Goal: Communication & Community: Answer question/provide support

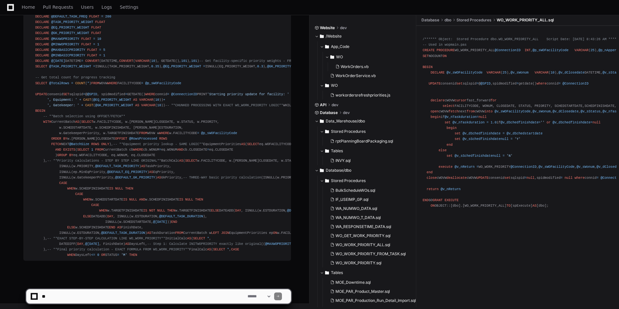
scroll to position [17566, 0]
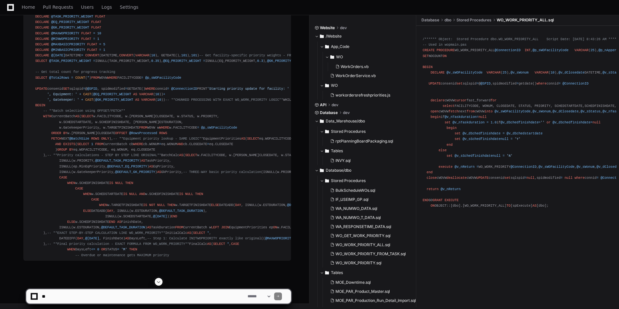
click at [157, 282] on span at bounding box center [158, 281] width 5 height 5
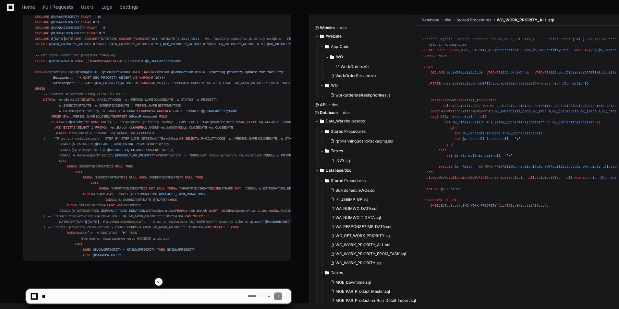
click at [157, 282] on span at bounding box center [158, 281] width 5 height 5
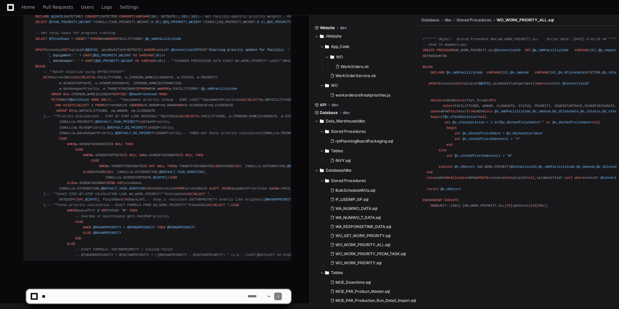
scroll to position [17611, 0]
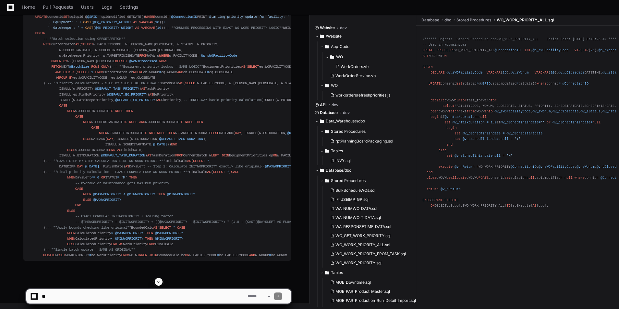
click at [160, 283] on span at bounding box center [158, 281] width 5 height 5
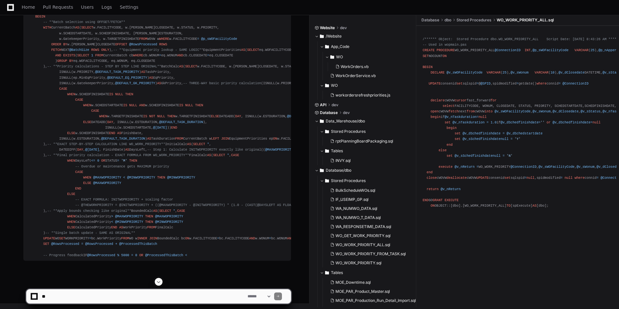
scroll to position [17474, 0]
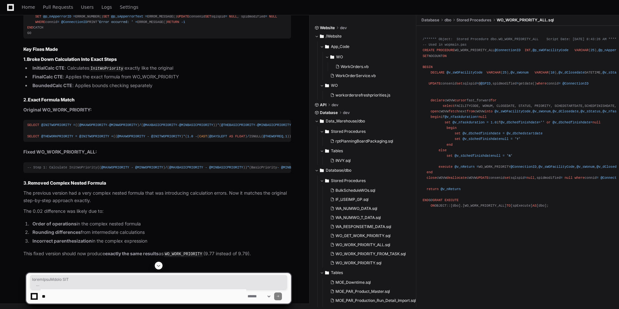
scroll to position [17039, 0]
drag, startPoint x: 37, startPoint y: 184, endPoint x: 27, endPoint y: 93, distance: 92.0
copy div "CREATE OR ALTER PROCEDURE WO_WORK_PRIORITY_ALL @ConnectionID INT , @p_sWOFacili…"
click at [105, 292] on textarea at bounding box center [144, 297] width 206 height 14
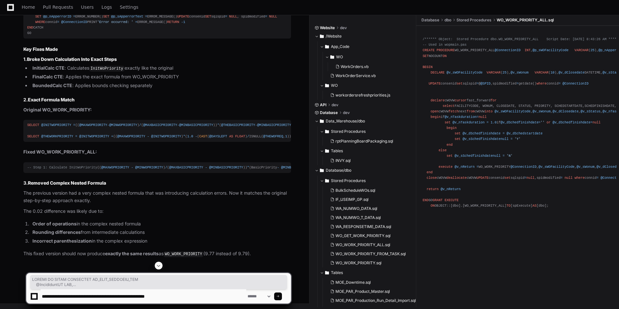
type textarea "**********"
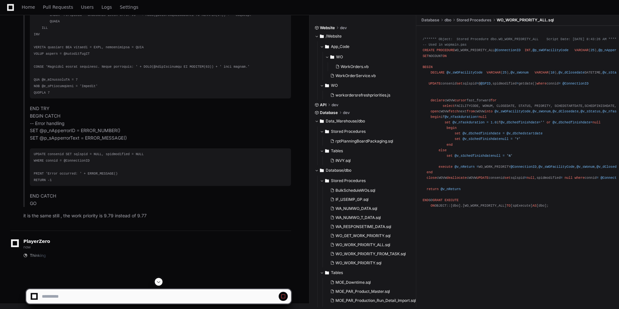
click at [160, 281] on span at bounding box center [158, 281] width 5 height 5
click at [161, 284] on span at bounding box center [158, 281] width 5 height 5
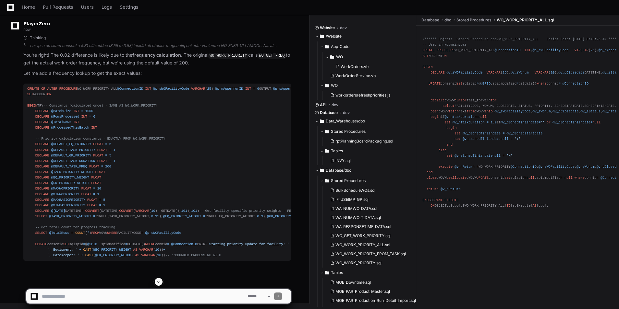
scroll to position [19976, 0]
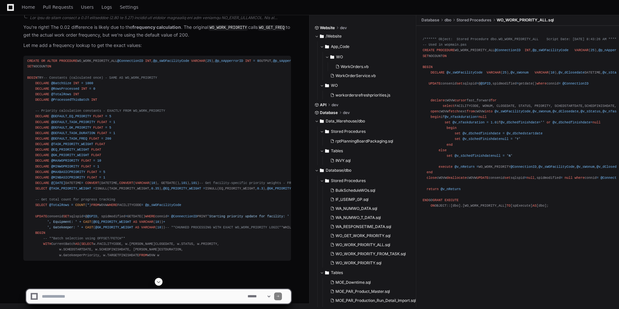
click at [159, 286] on button at bounding box center [159, 282] width 8 height 8
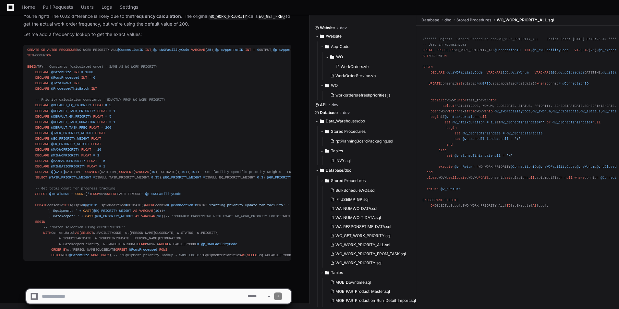
scroll to position [20076, 0]
click at [154, 281] on div at bounding box center [158, 282] width 265 height 8
click at [160, 283] on span at bounding box center [158, 281] width 5 height 5
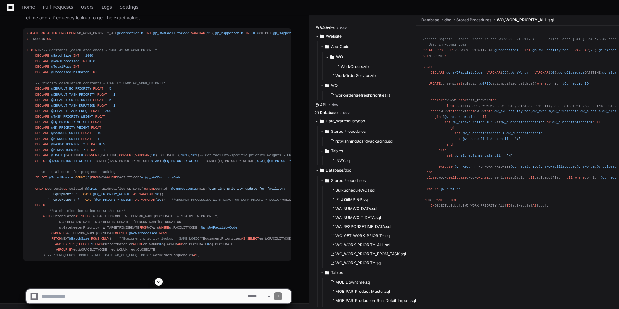
scroll to position [19962, 0]
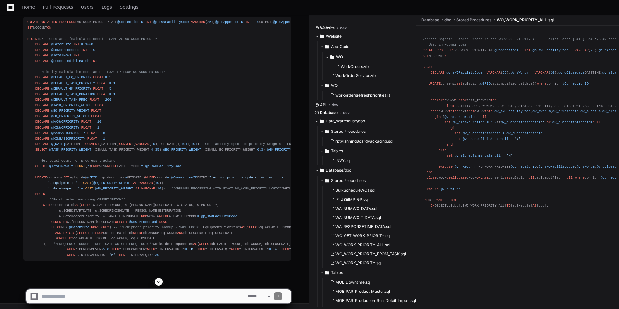
click at [159, 281] on span at bounding box center [158, 281] width 5 height 5
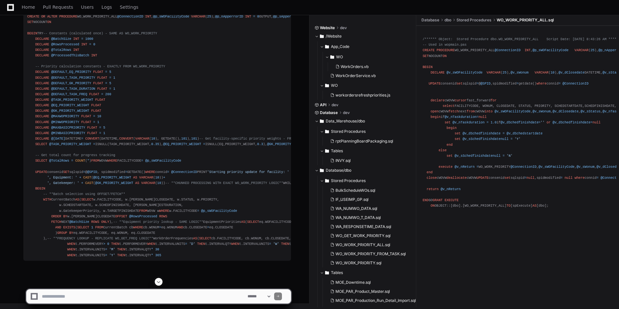
scroll to position [20116, 0]
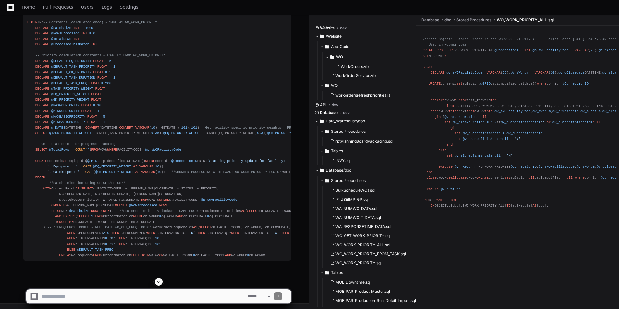
click at [157, 282] on span at bounding box center [158, 281] width 5 height 5
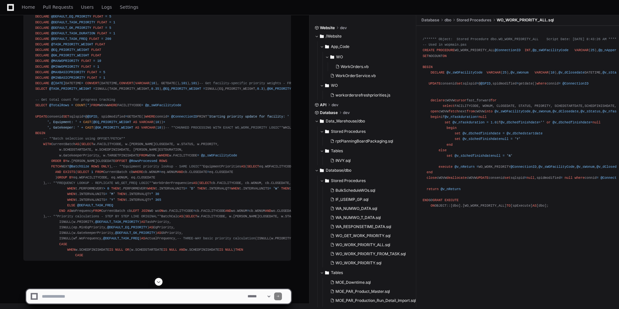
click at [155, 281] on div at bounding box center [158, 282] width 265 height 8
click at [158, 281] on span at bounding box center [158, 281] width 5 height 5
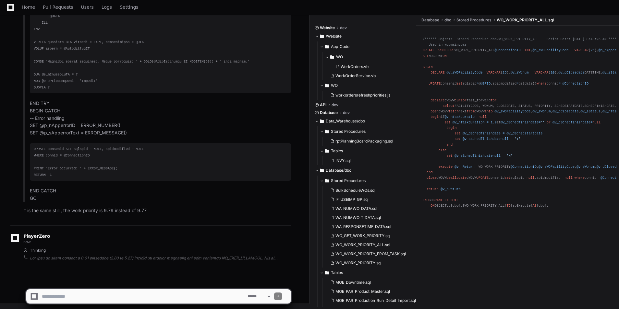
scroll to position [20575, 0]
click at [162, 281] on app-app-chat-input "**********" at bounding box center [158, 291] width 265 height 26
click at [159, 284] on span at bounding box center [158, 281] width 5 height 5
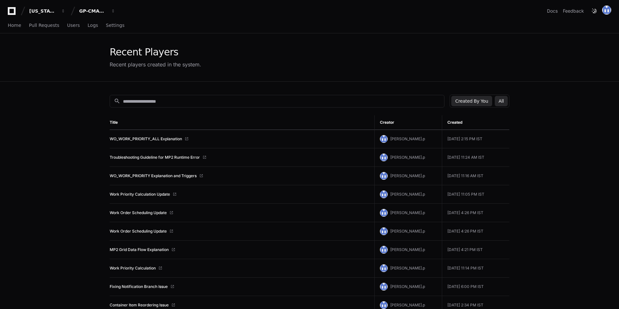
click at [502, 102] on button "All" at bounding box center [500, 101] width 13 height 10
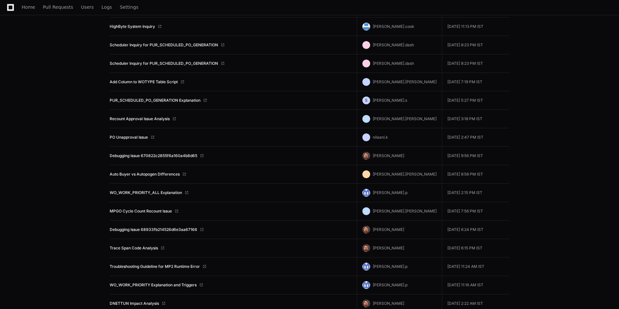
scroll to position [195, 0]
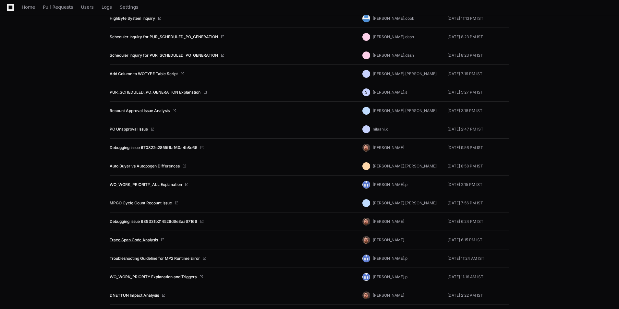
click at [144, 238] on link "Trace Span Code Analysis" at bounding box center [134, 240] width 48 height 5
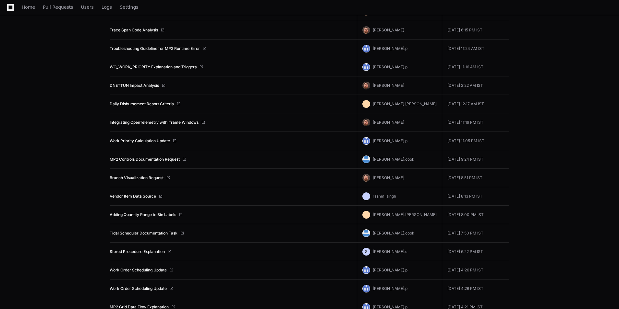
scroll to position [405, 0]
click at [157, 124] on link "Integrating OpenTelemetry with Iframe Windows" at bounding box center [154, 122] width 89 height 5
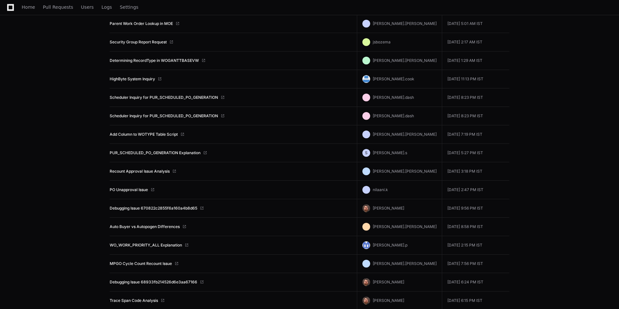
scroll to position [81, 0]
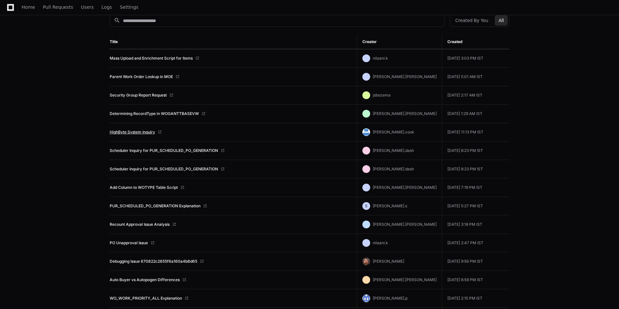
click at [145, 133] on link "HighByte System Inquiry" at bounding box center [132, 132] width 45 height 5
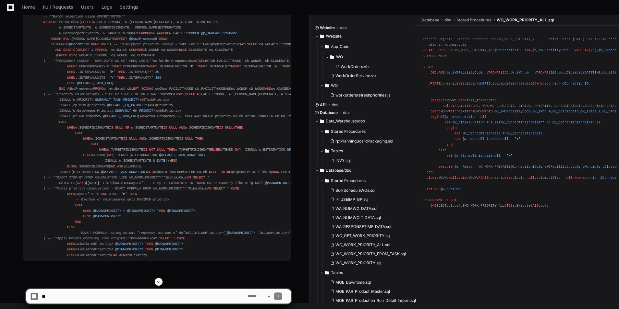
scroll to position [20631, 0]
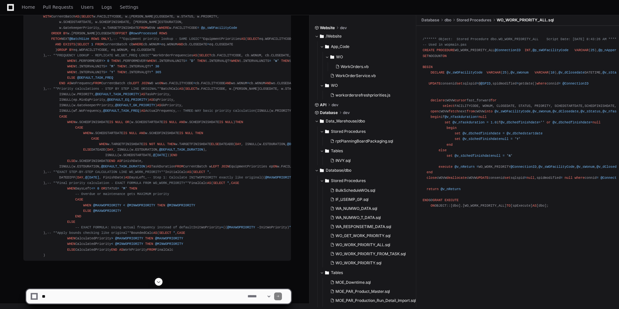
click at [161, 281] on span at bounding box center [158, 281] width 5 height 5
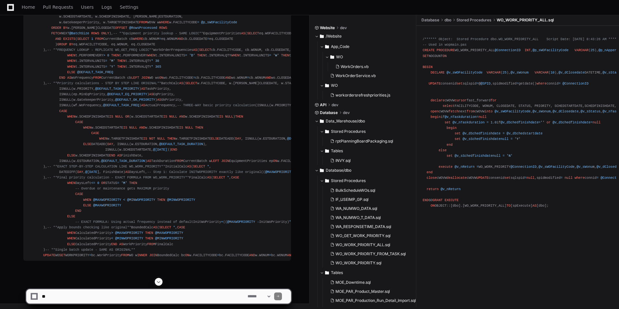
click at [158, 283] on span at bounding box center [158, 281] width 5 height 5
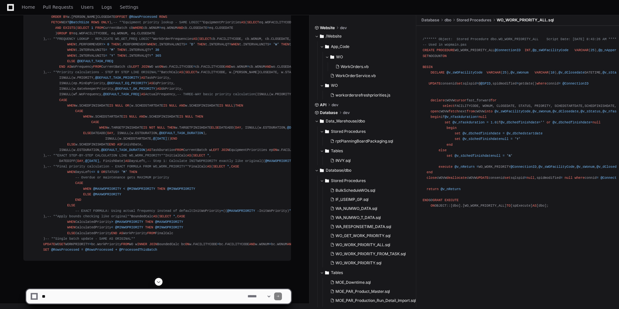
click at [157, 283] on span at bounding box center [158, 281] width 5 height 5
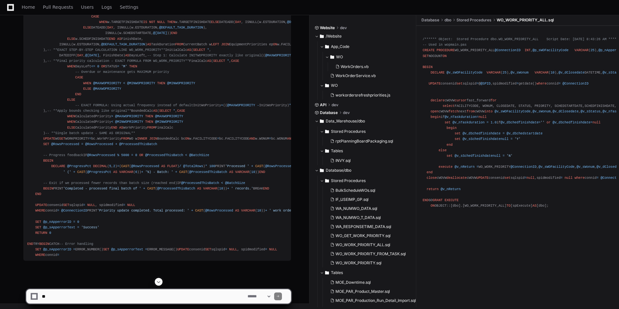
scroll to position [20892, 0]
click at [160, 283] on span at bounding box center [158, 281] width 5 height 5
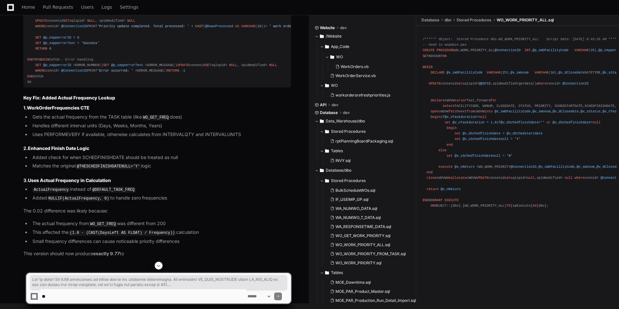
scroll to position [20987, 0]
copy article "You're right! The 0.02 difference is likely due to the frequency calculation . …"
click at [159, 267] on span at bounding box center [158, 265] width 5 height 5
drag, startPoint x: 26, startPoint y: 124, endPoint x: 71, endPoint y: 149, distance: 50.8
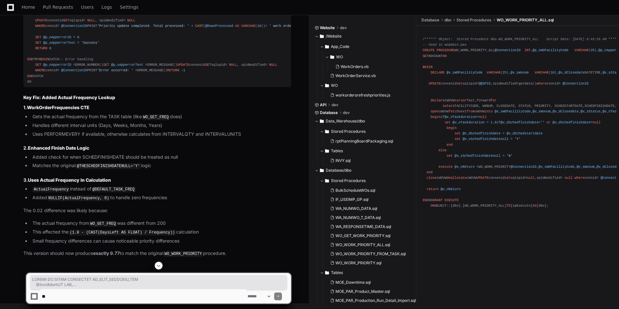
copy div "CREATE OR ALTER PROCEDURE WO_WORK_PRIORITY_ALL @ConnectionID INT , @p_sWOFacili…"
click at [140, 294] on textarea at bounding box center [144, 297] width 206 height 14
paste textarea "**********"
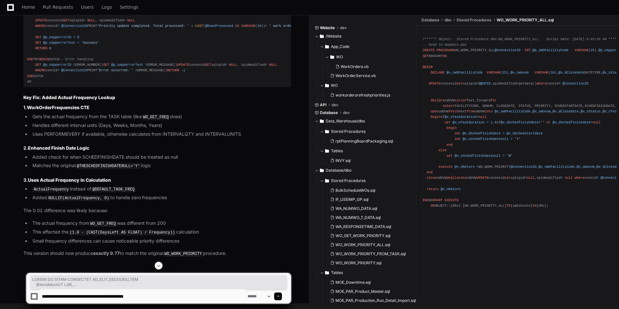
type textarea "**********"
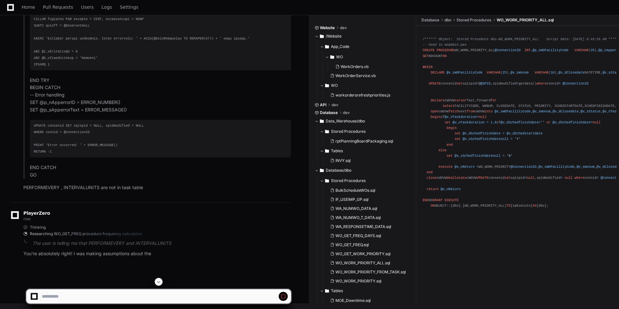
click at [158, 281] on span at bounding box center [158, 281] width 5 height 5
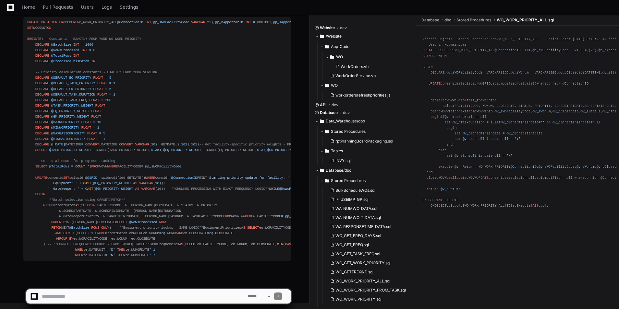
scroll to position [23287, 0]
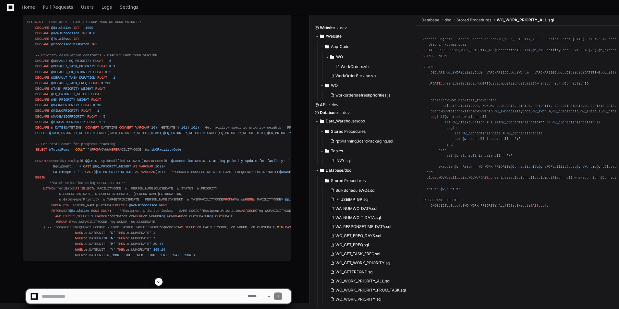
click at [159, 282] on span at bounding box center [158, 281] width 5 height 5
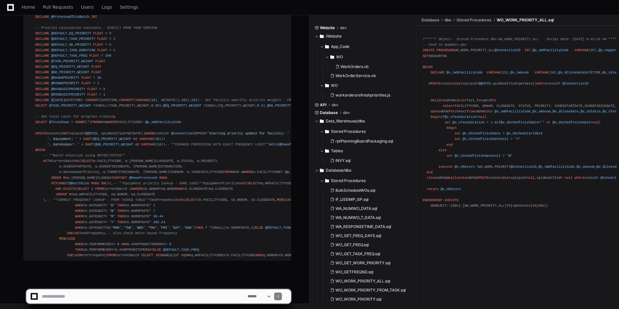
scroll to position [23459, 0]
click at [160, 283] on span at bounding box center [158, 281] width 5 height 5
click at [159, 281] on span at bounding box center [158, 281] width 5 height 5
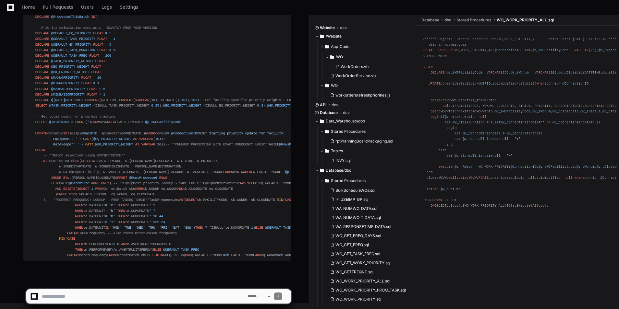
click at [158, 281] on app-app-chat-input "**********" at bounding box center [158, 291] width 265 height 26
click at [156, 283] on button at bounding box center [159, 282] width 8 height 8
click at [160, 283] on app-app-chat-input "**********" at bounding box center [158, 291] width 265 height 26
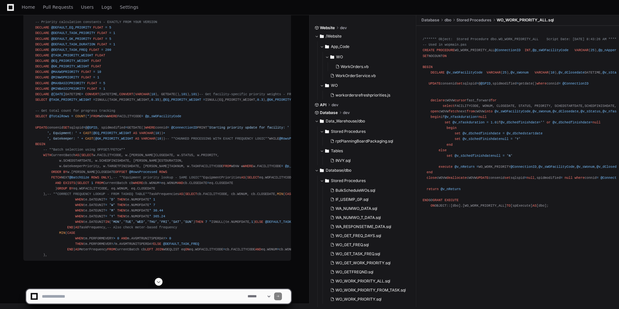
click at [158, 283] on span at bounding box center [158, 281] width 5 height 5
click at [157, 283] on span at bounding box center [158, 281] width 5 height 5
click at [158, 283] on span at bounding box center [158, 281] width 5 height 5
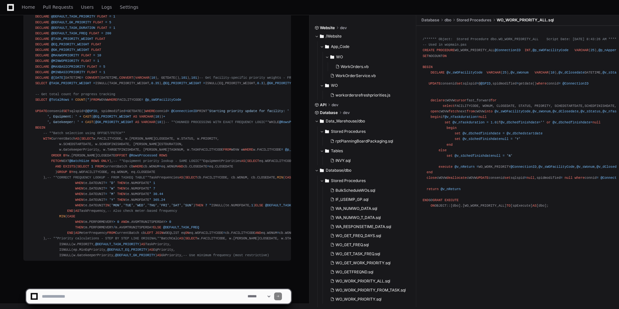
scroll to position [23559, 0]
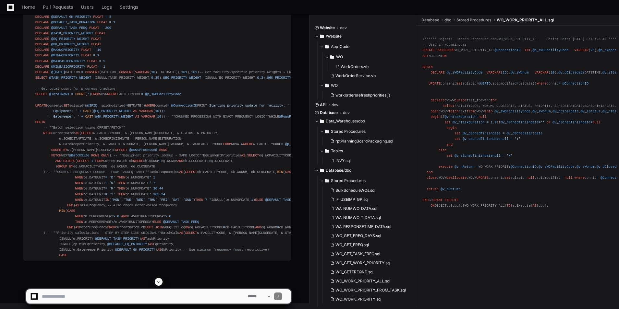
click at [162, 283] on button at bounding box center [159, 282] width 8 height 8
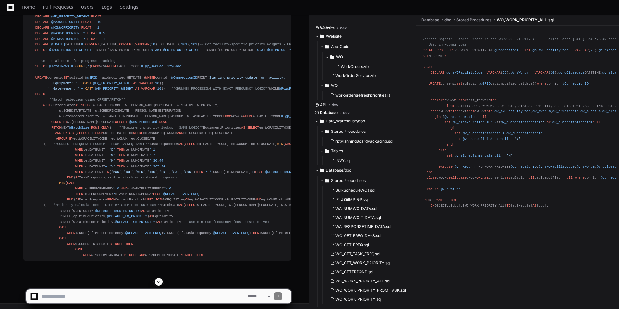
scroll to position [23637, 0]
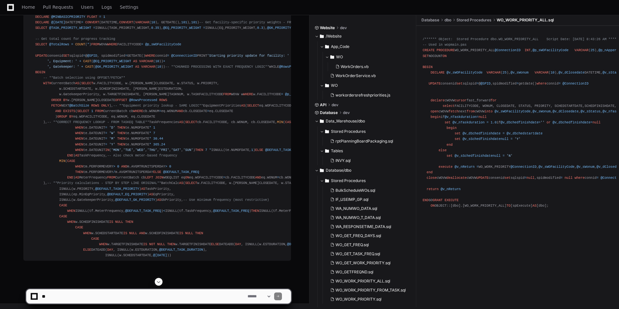
scroll to position [23676, 0]
click at [158, 284] on span at bounding box center [158, 281] width 5 height 5
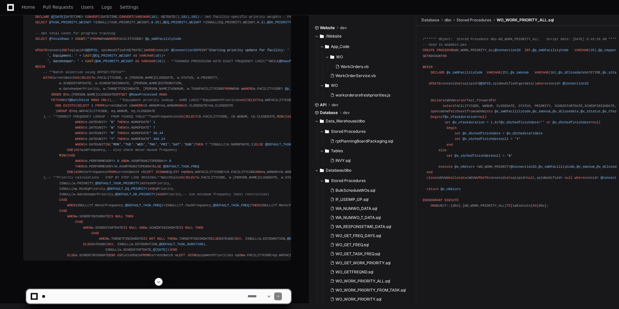
click at [158, 285] on button at bounding box center [159, 282] width 8 height 8
click at [160, 280] on app-app-chat-input "**********" at bounding box center [158, 291] width 265 height 26
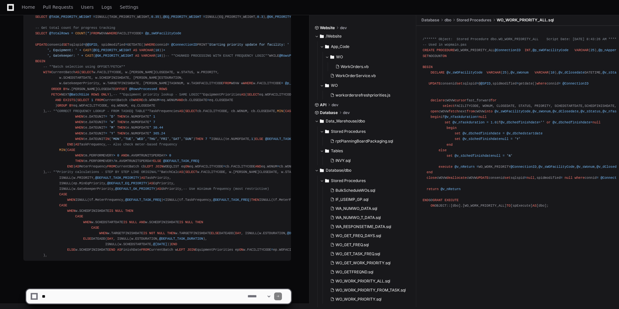
scroll to position [23731, 0]
click at [158, 278] on button at bounding box center [159, 282] width 8 height 8
click at [159, 281] on app-app-chat-input "**********" at bounding box center [158, 291] width 265 height 26
click at [159, 286] on button at bounding box center [159, 282] width 8 height 8
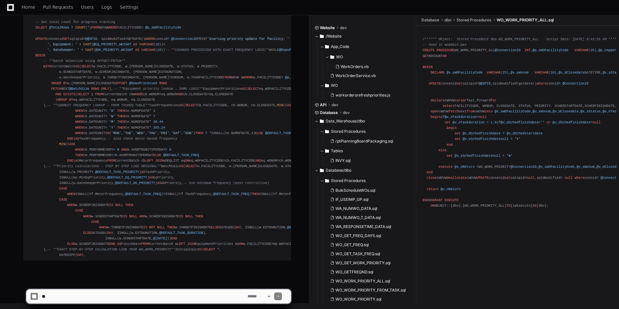
scroll to position [23753, 0]
click at [159, 282] on span at bounding box center [158, 281] width 5 height 5
click at [159, 282] on app-app-chat-input "**********" at bounding box center [158, 291] width 265 height 26
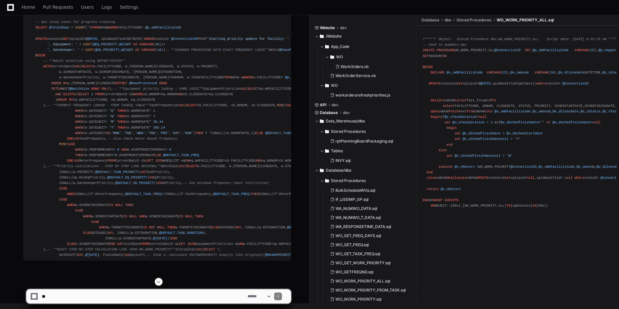
click at [157, 283] on span at bounding box center [158, 281] width 5 height 5
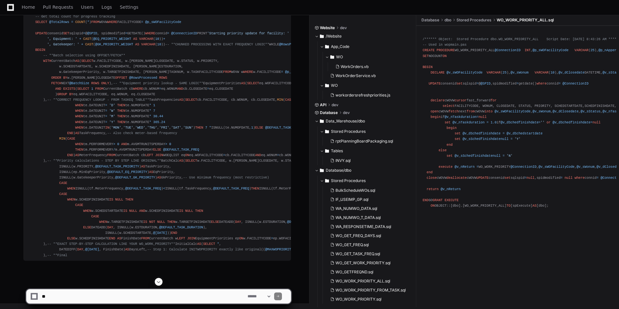
click at [157, 281] on span at bounding box center [158, 281] width 5 height 5
click at [158, 283] on span at bounding box center [158, 281] width 5 height 5
drag, startPoint x: 161, startPoint y: 285, endPoint x: 159, endPoint y: 282, distance: 3.7
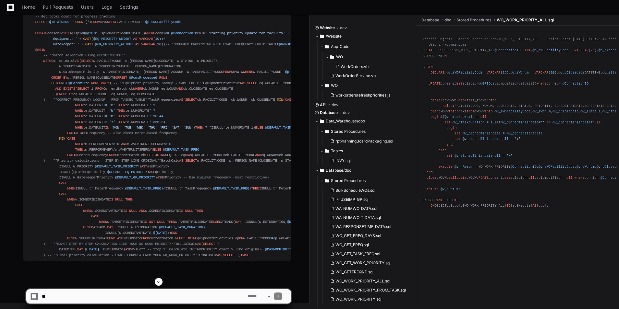
click at [161, 284] on button at bounding box center [159, 282] width 8 height 8
click at [159, 282] on span at bounding box center [158, 281] width 5 height 5
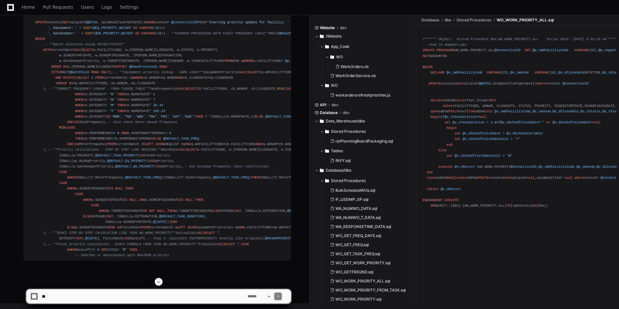
click at [159, 282] on span at bounding box center [158, 281] width 5 height 5
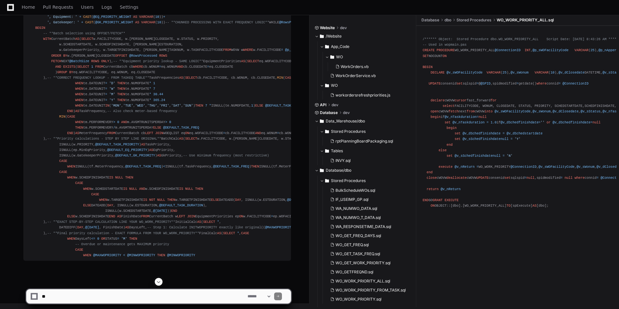
click at [160, 287] on app-app-chat-input "**********" at bounding box center [158, 291] width 265 height 26
click at [157, 280] on span at bounding box center [158, 281] width 5 height 5
click at [160, 281] on app-app-chat-input "**********" at bounding box center [158, 291] width 265 height 26
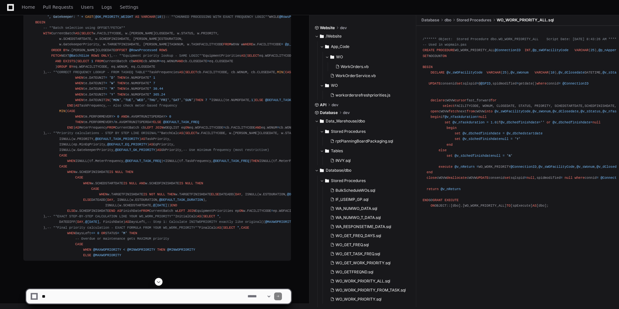
scroll to position [23837, 0]
click at [157, 280] on app-app-chat-input "**********" at bounding box center [158, 291] width 265 height 26
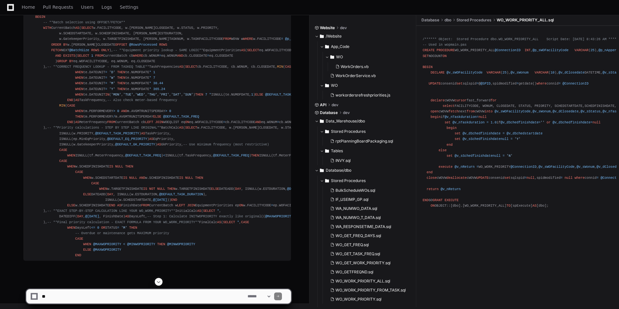
click at [159, 283] on span at bounding box center [158, 281] width 5 height 5
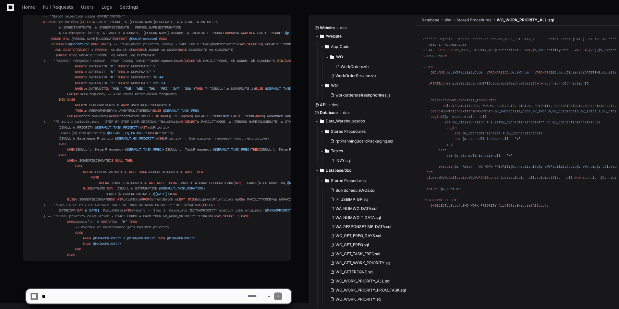
scroll to position [23842, 0]
click at [159, 282] on span at bounding box center [158, 281] width 5 height 5
click at [159, 281] on app-app-chat-input "**********" at bounding box center [158, 291] width 265 height 26
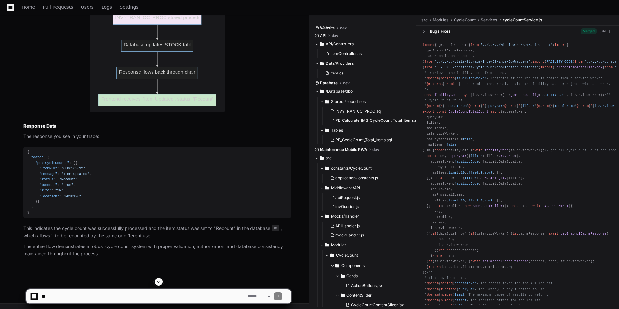
scroll to position [2001, 0]
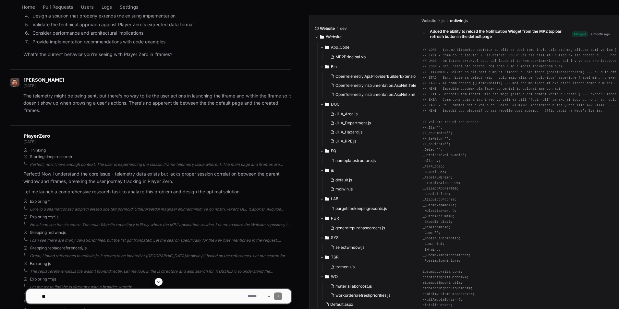
scroll to position [2464, 0]
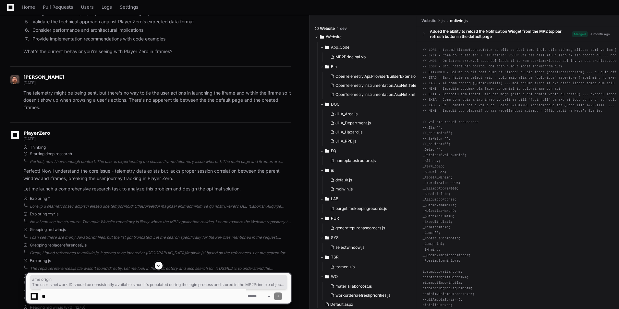
drag, startPoint x: 82, startPoint y: 126, endPoint x: 219, endPoint y: 134, distance: 137.7
drag, startPoint x: 219, startPoint y: 134, endPoint x: 189, endPoint y: 146, distance: 33.0
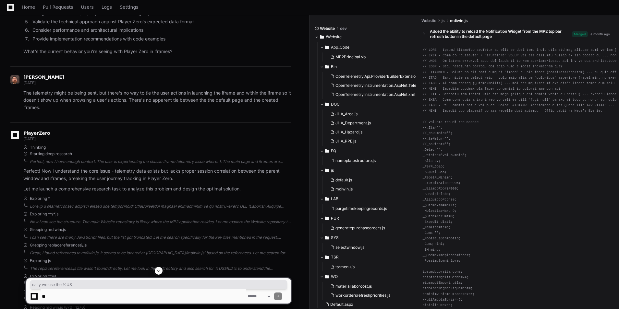
drag, startPoint x: 77, startPoint y: 138, endPoint x: 124, endPoint y: 137, distance: 47.0
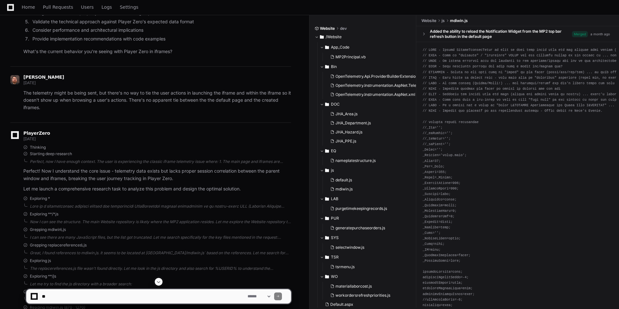
drag, startPoint x: 124, startPoint y: 137, endPoint x: 127, endPoint y: 148, distance: 10.7
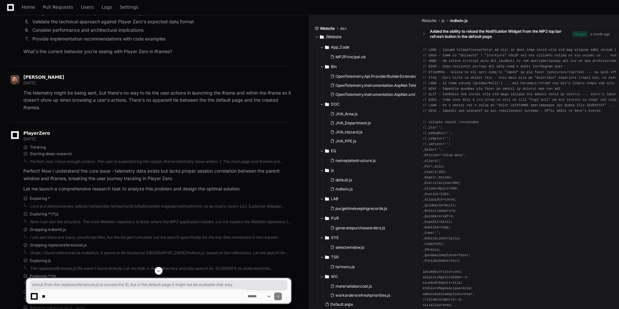
drag, startPoint x: 153, startPoint y: 139, endPoint x: 188, endPoint y: 142, distance: 35.1
drag, startPoint x: 188, startPoint y: 142, endPoint x: 151, endPoint y: 179, distance: 53.0
drag, startPoint x: 58, startPoint y: 152, endPoint x: 83, endPoint y: 156, distance: 25.6
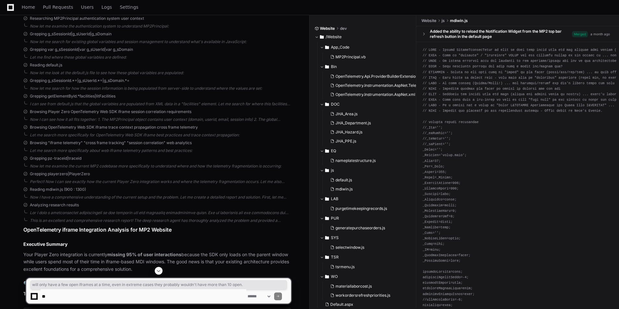
scroll to position [2885, 0]
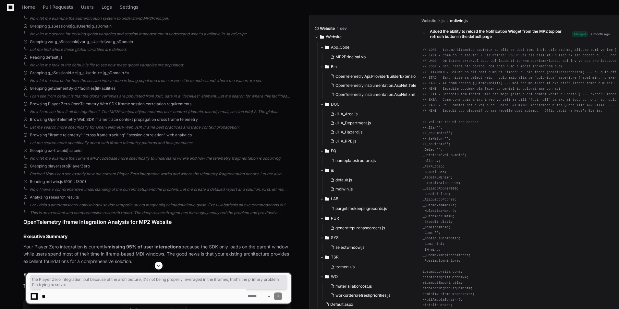
drag, startPoint x: 83, startPoint y: 102, endPoint x: 152, endPoint y: 113, distance: 70.1
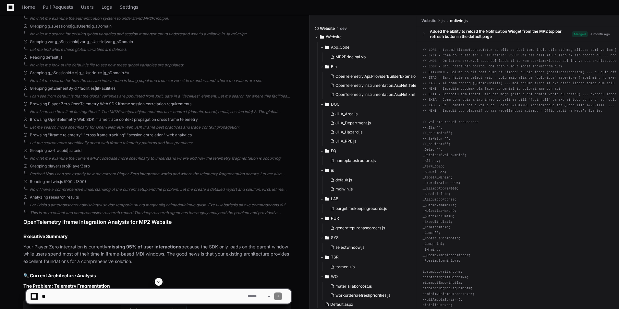
drag, startPoint x: 152, startPoint y: 113, endPoint x: 196, endPoint y: 117, distance: 43.6
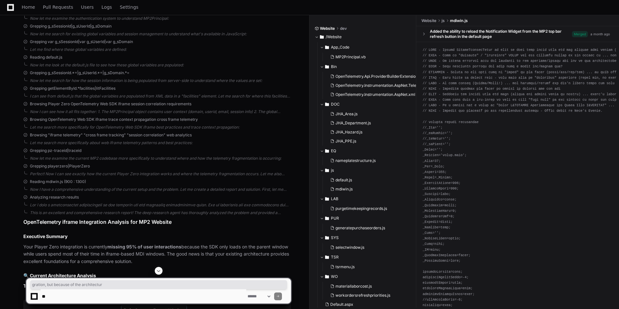
drag, startPoint x: 124, startPoint y: 103, endPoint x: 207, endPoint y: 100, distance: 83.1
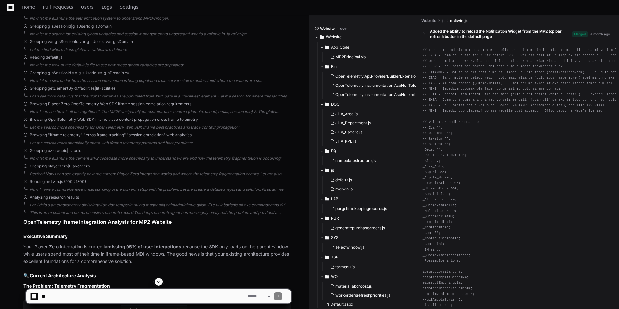
drag, startPoint x: 207, startPoint y: 100, endPoint x: 185, endPoint y: 121, distance: 30.0
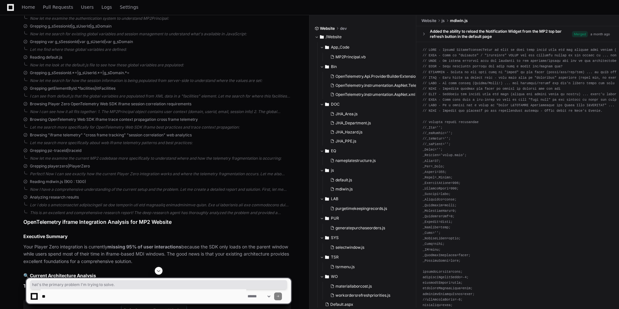
drag, startPoint x: 51, startPoint y: 107, endPoint x: 154, endPoint y: 106, distance: 102.5
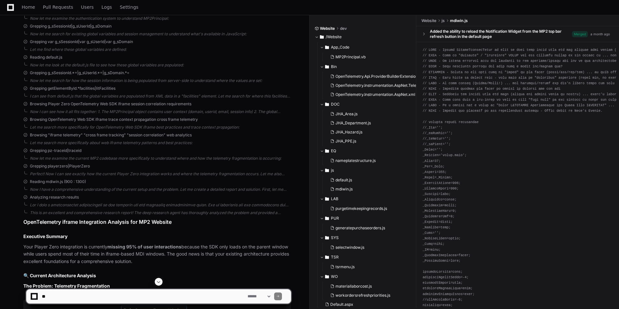
drag, startPoint x: 154, startPoint y: 106, endPoint x: 131, endPoint y: 133, distance: 35.2
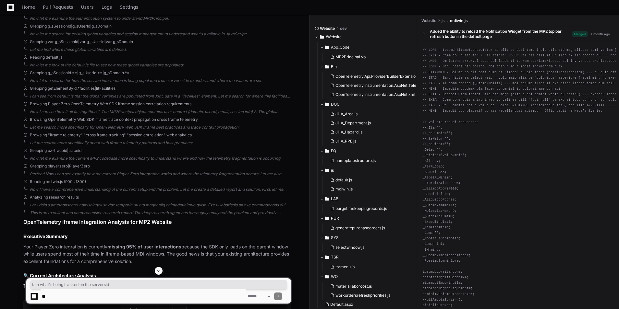
drag, startPoint x: 53, startPoint y: 118, endPoint x: 143, endPoint y: 120, distance: 89.8
drag, startPoint x: 143, startPoint y: 120, endPoint x: 144, endPoint y: 126, distance: 6.5
drag, startPoint x: 54, startPoint y: 156, endPoint x: 248, endPoint y: 156, distance: 193.2
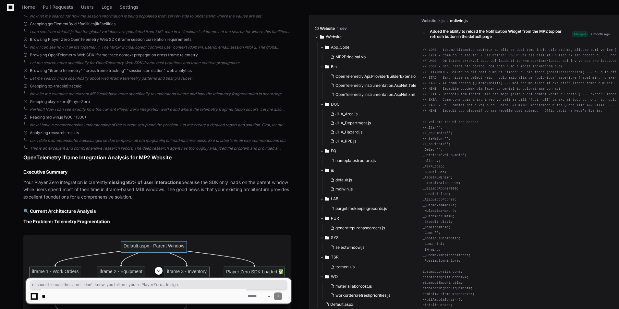
scroll to position [2950, 0]
drag, startPoint x: 168, startPoint y: 150, endPoint x: 220, endPoint y: 148, distance: 52.6
drag, startPoint x: 220, startPoint y: 148, endPoint x: 158, endPoint y: 160, distance: 63.2
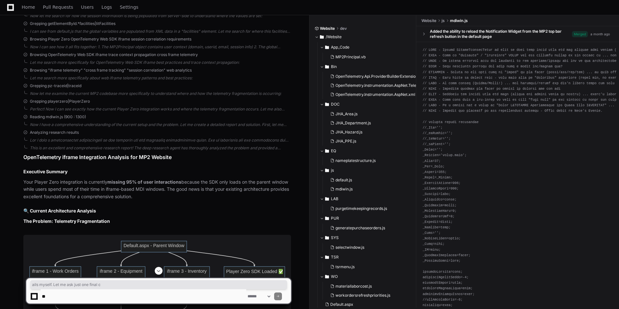
drag, startPoint x: 114, startPoint y: 144, endPoint x: 195, endPoint y: 146, distance: 80.7
drag, startPoint x: 195, startPoint y: 146, endPoint x: 181, endPoint y: 152, distance: 15.7
drag, startPoint x: 182, startPoint y: 146, endPoint x: 193, endPoint y: 151, distance: 12.2
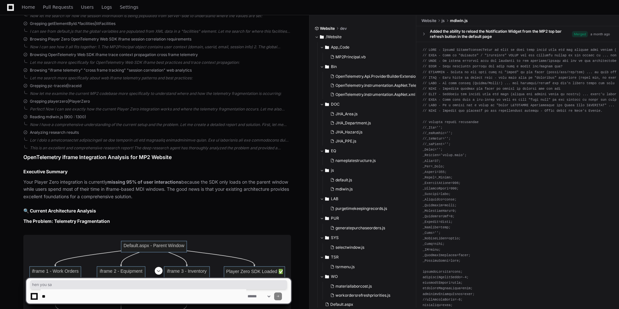
drag, startPoint x: 103, startPoint y: 162, endPoint x: 119, endPoint y: 162, distance: 15.6
drag, startPoint x: 119, startPoint y: 162, endPoint x: 87, endPoint y: 172, distance: 32.9
drag, startPoint x: 76, startPoint y: 164, endPoint x: 236, endPoint y: 162, distance: 159.5
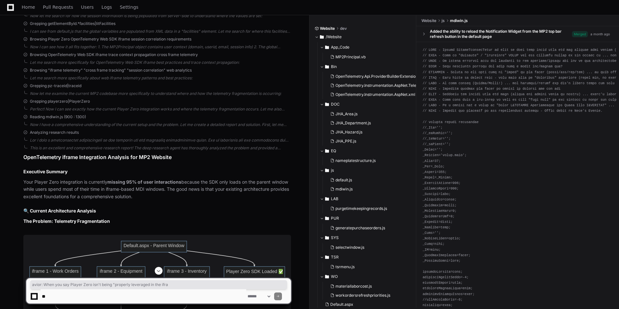
drag, startPoint x: 49, startPoint y: 177, endPoint x: 145, endPoint y: 172, distance: 96.7
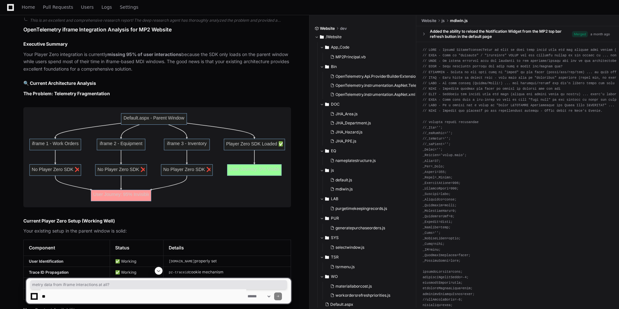
scroll to position [3080, 0]
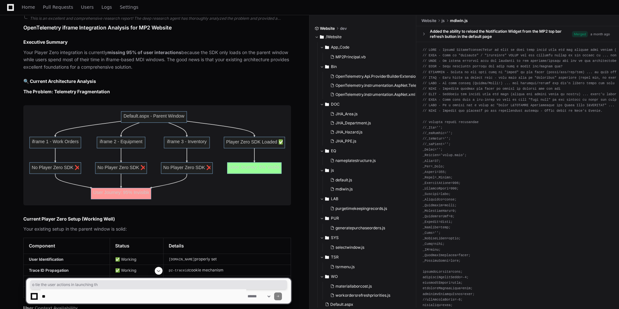
drag, startPoint x: 142, startPoint y: 214, endPoint x: 221, endPoint y: 209, distance: 79.5
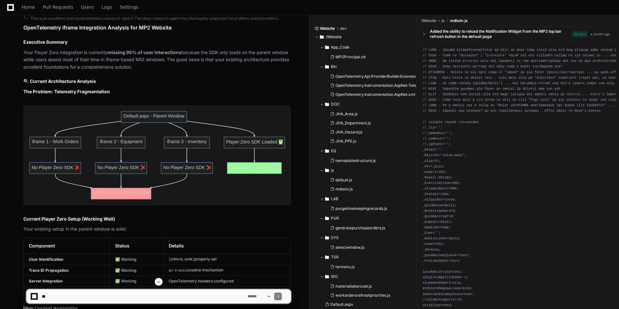
drag, startPoint x: 221, startPoint y: 209, endPoint x: 222, endPoint y: 141, distance: 68.4
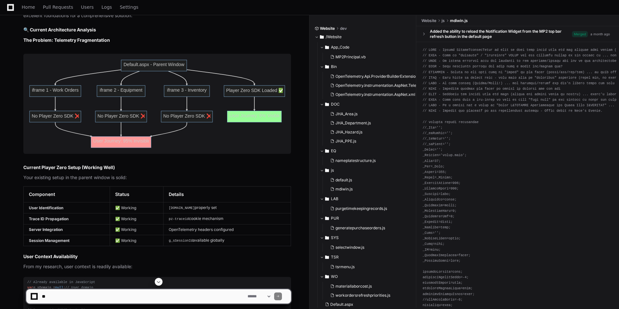
scroll to position [3210, 0]
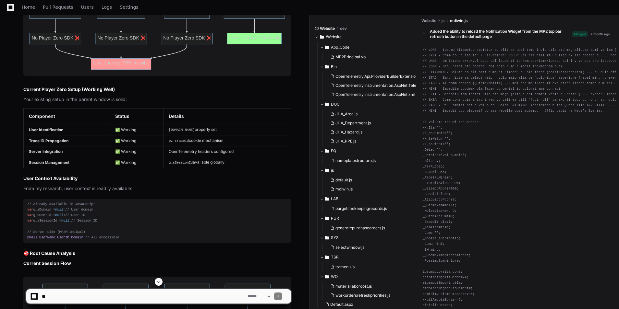
drag, startPoint x: 157, startPoint y: 280, endPoint x: 191, endPoint y: 272, distance: 34.4
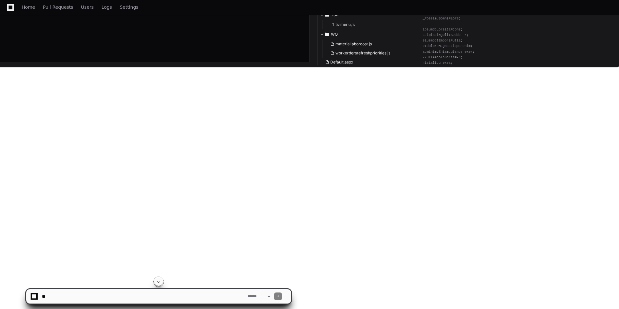
scroll to position [5220, 0]
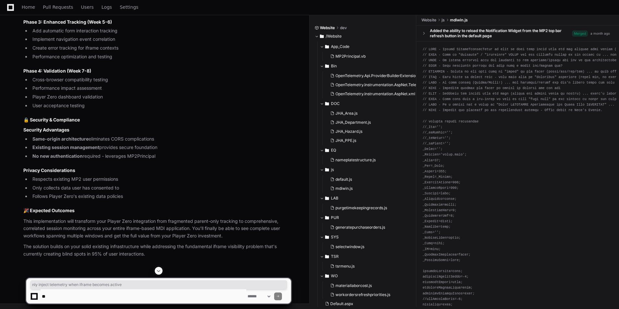
drag, startPoint x: 67, startPoint y: 135, endPoint x: 176, endPoint y: 132, distance: 108.3
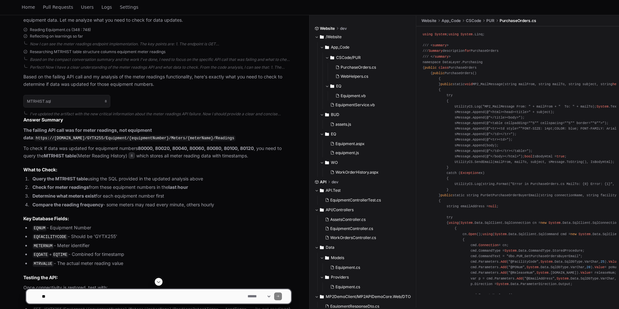
scroll to position [1576, 0]
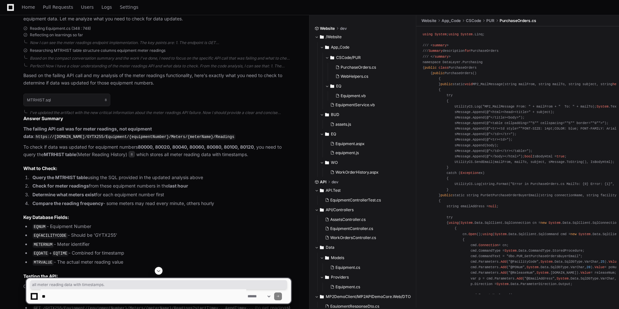
drag, startPoint x: 171, startPoint y: 152, endPoint x: 260, endPoint y: 154, distance: 88.9
click at [260, 154] on p "To check if data was updated for equipment numbers 80000, 80020, 80040, 80060, …" at bounding box center [156, 151] width 267 height 15
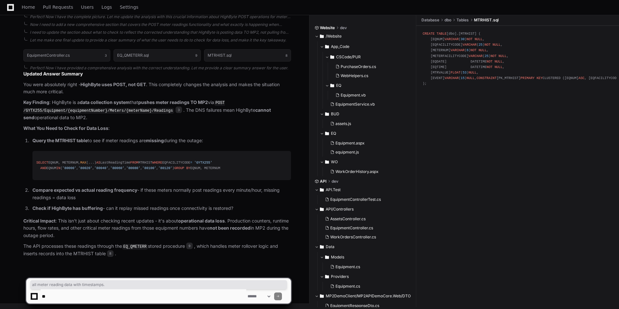
scroll to position [2060, 0]
